Goal: Answer question/provide support

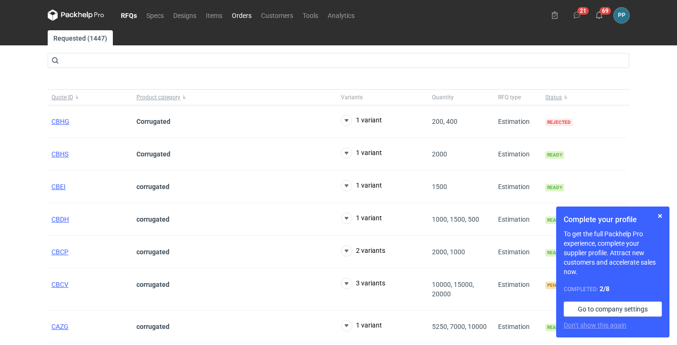
click at [243, 17] on link "Orders" at bounding box center [241, 14] width 29 height 11
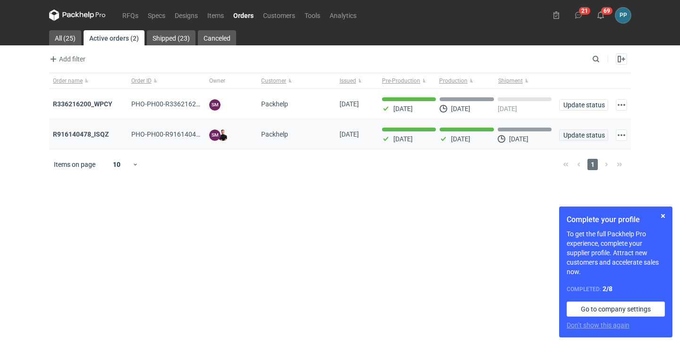
click at [578, 136] on span "Update status" at bounding box center [584, 135] width 41 height 7
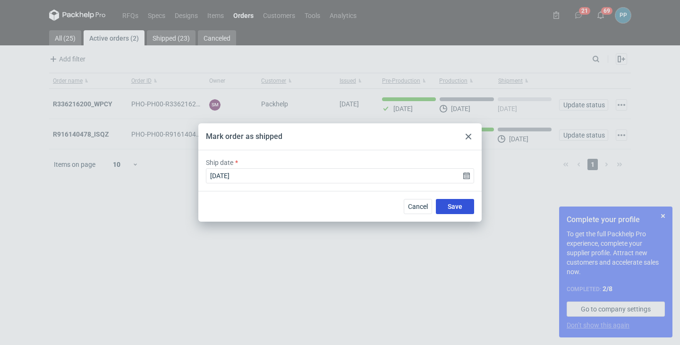
click at [452, 207] on span "Save" at bounding box center [455, 206] width 15 height 7
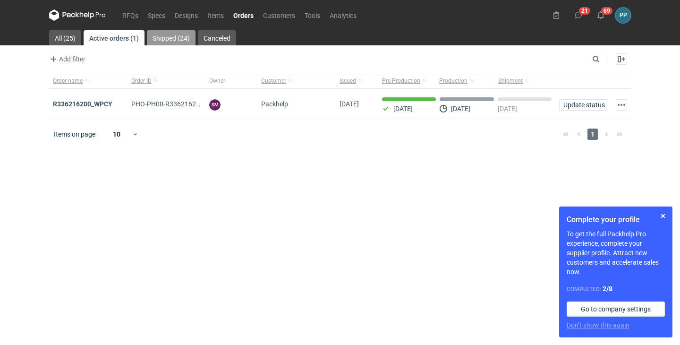
click at [164, 38] on link "Shipped (24)" at bounding box center [171, 37] width 49 height 15
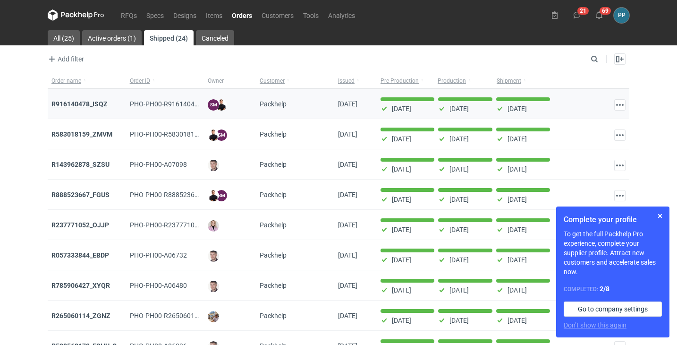
click at [75, 102] on strong "R916140478_ISQZ" at bounding box center [79, 104] width 56 height 8
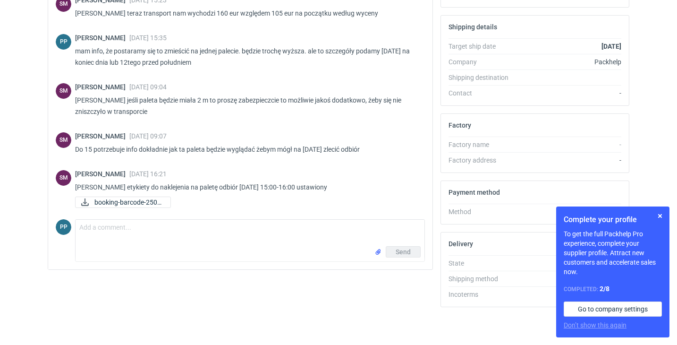
scroll to position [262, 0]
click at [92, 223] on textarea "Comment message" at bounding box center [250, 233] width 349 height 26
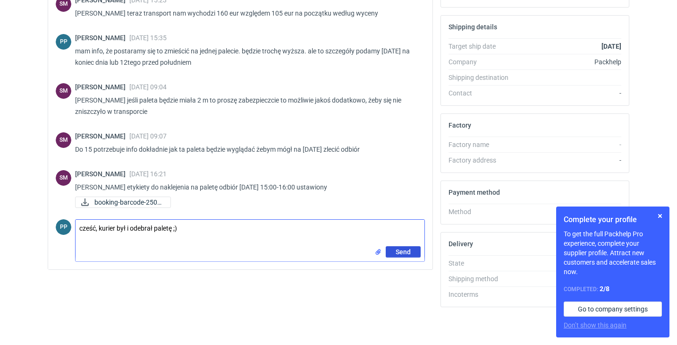
type textarea "cześć, kurier był i odebrał paletę ;)"
click at [410, 250] on span "Send" at bounding box center [403, 251] width 15 height 7
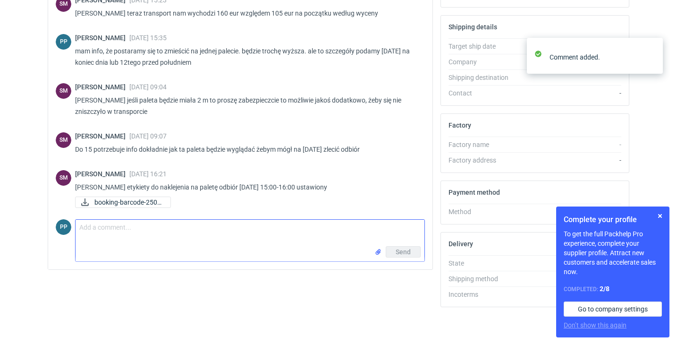
scroll to position [718, 0]
